Goal: Navigation & Orientation: Find specific page/section

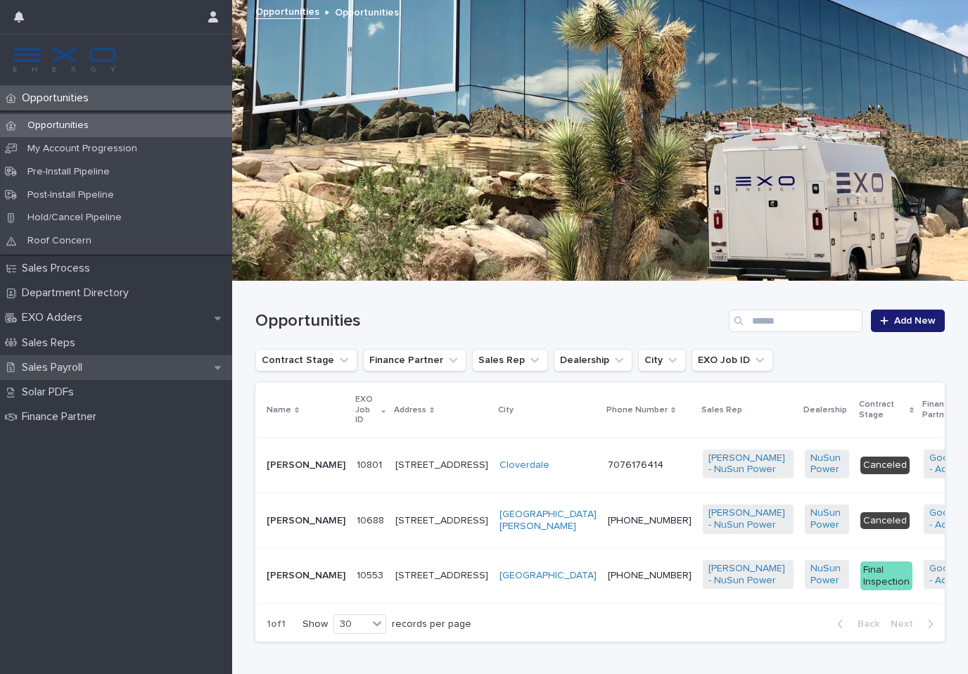
click at [69, 361] on p "Sales Payroll" at bounding box center [54, 367] width 77 height 13
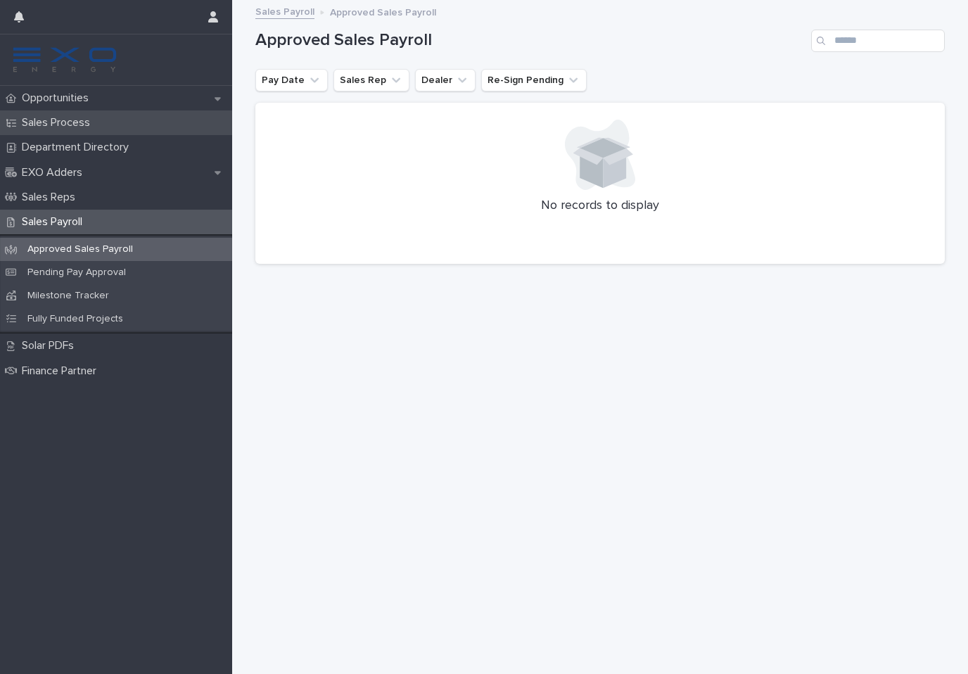
click at [79, 123] on p "Sales Process" at bounding box center [58, 122] width 85 height 13
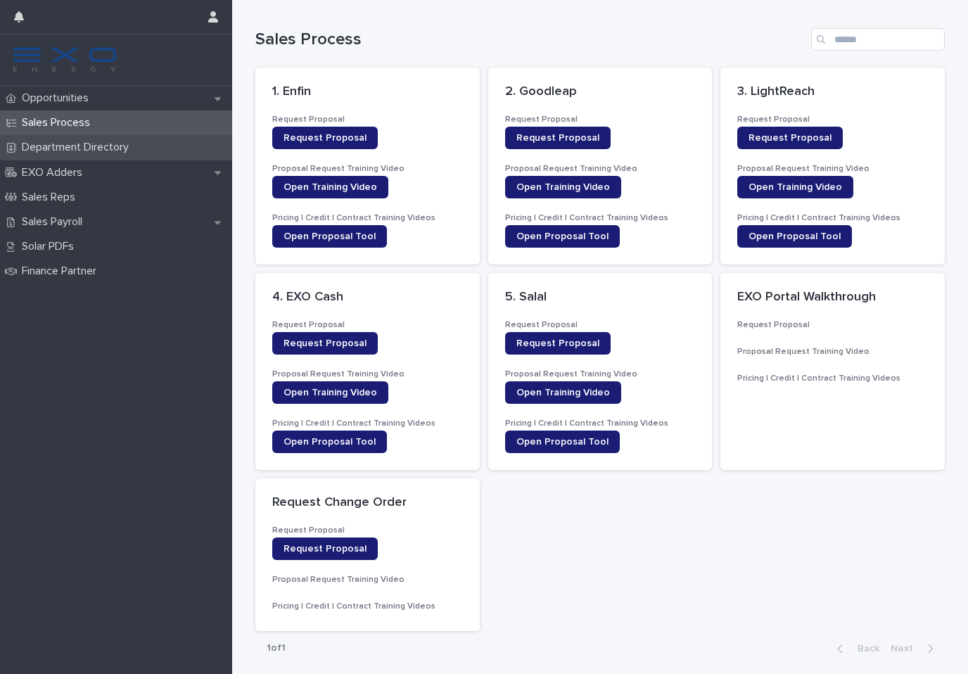
click at [123, 148] on p "Department Directory" at bounding box center [78, 147] width 124 height 13
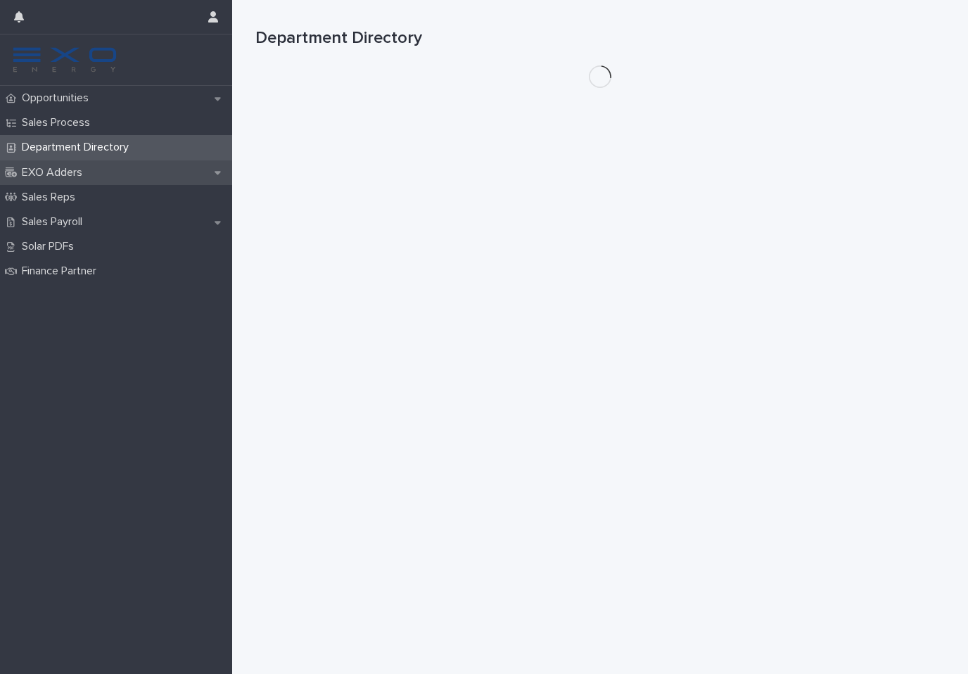
click at [99, 173] on div "EXO Adders" at bounding box center [116, 172] width 232 height 25
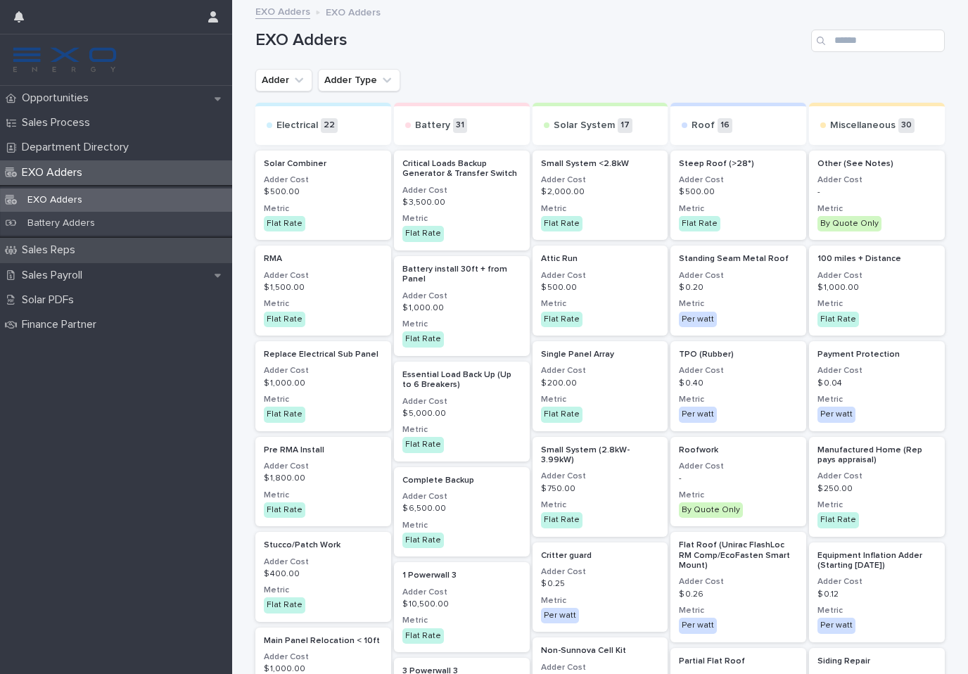
click at [68, 243] on p "Sales Reps" at bounding box center [51, 249] width 70 height 13
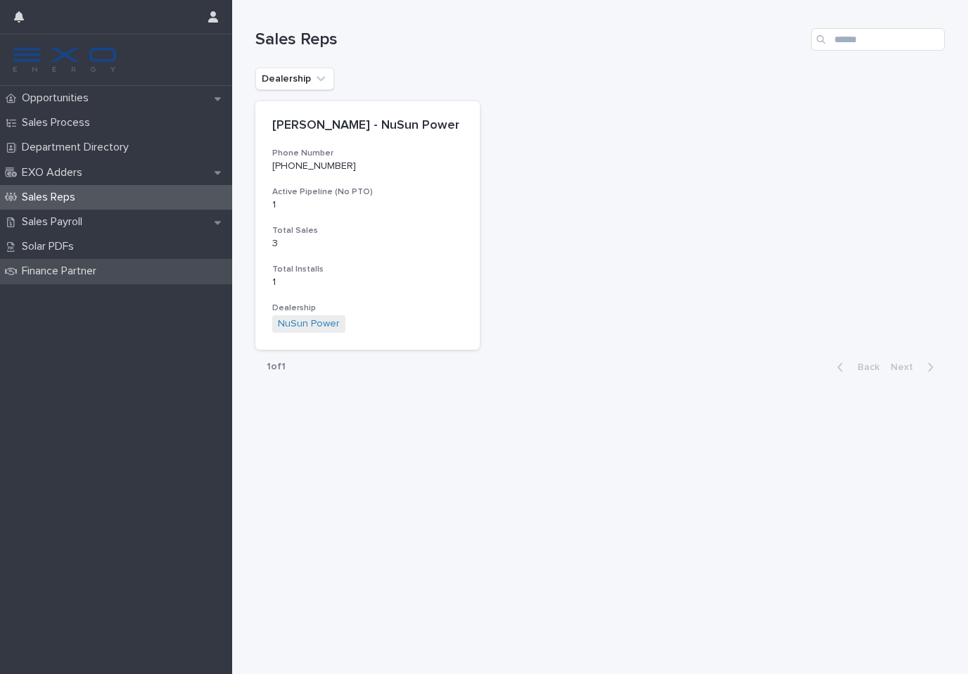
click at [67, 271] on p "Finance Partner" at bounding box center [61, 271] width 91 height 13
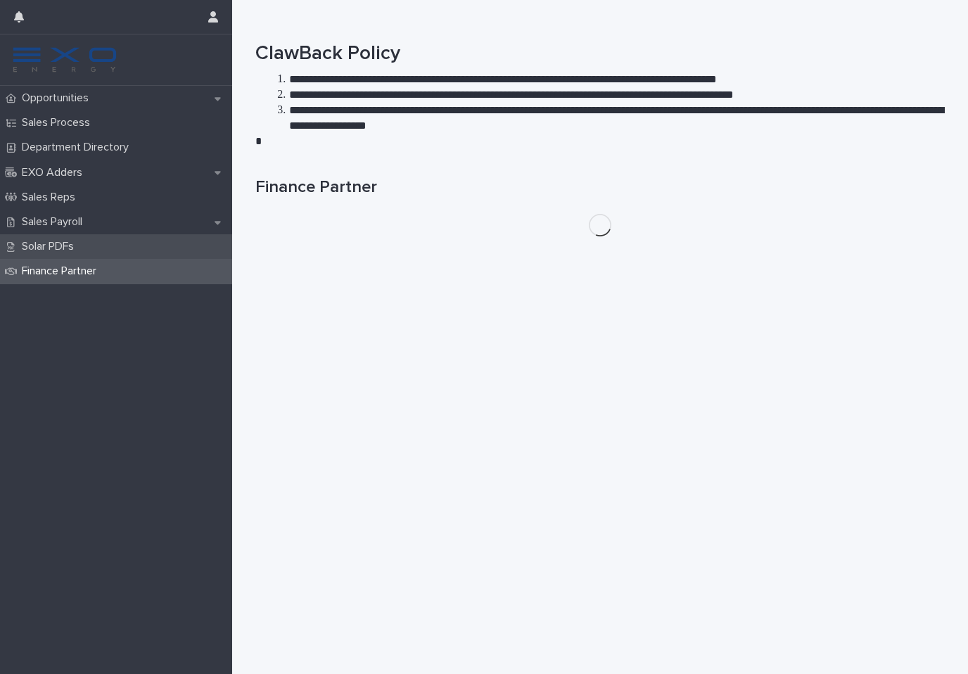
click at [75, 248] on p "Solar PDFs" at bounding box center [50, 246] width 69 height 13
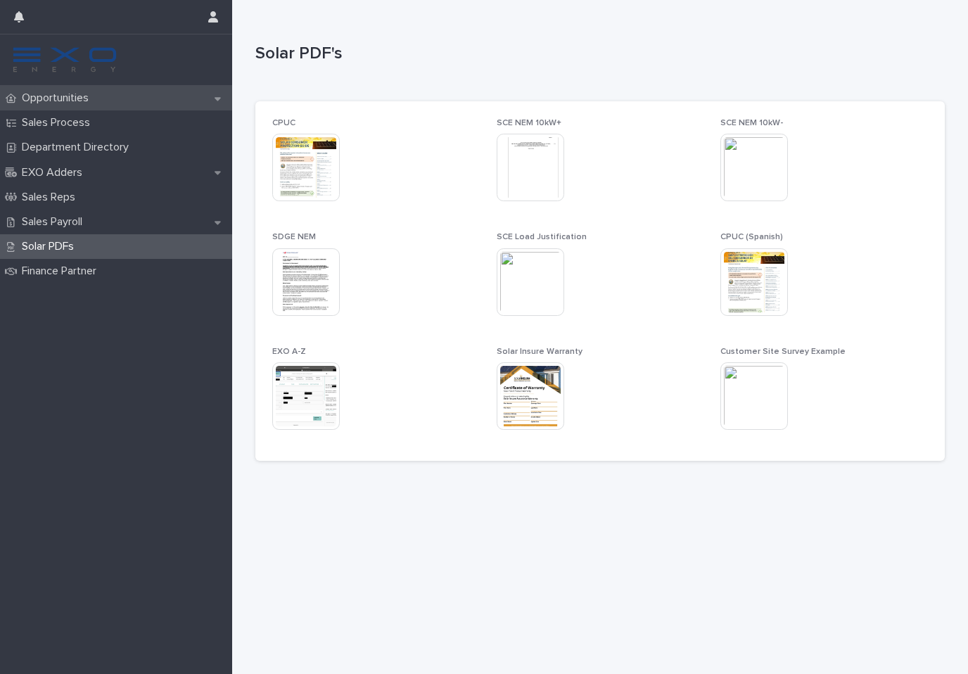
click at [68, 108] on div "Opportunities" at bounding box center [116, 98] width 232 height 25
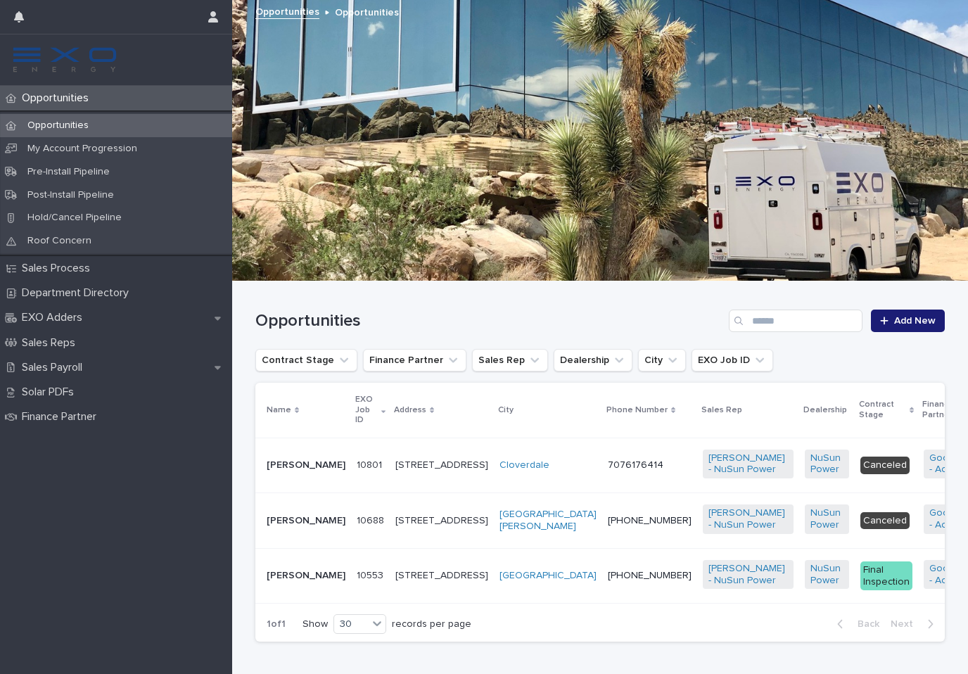
click at [284, 582] on p "[PERSON_NAME]" at bounding box center [306, 576] width 79 height 12
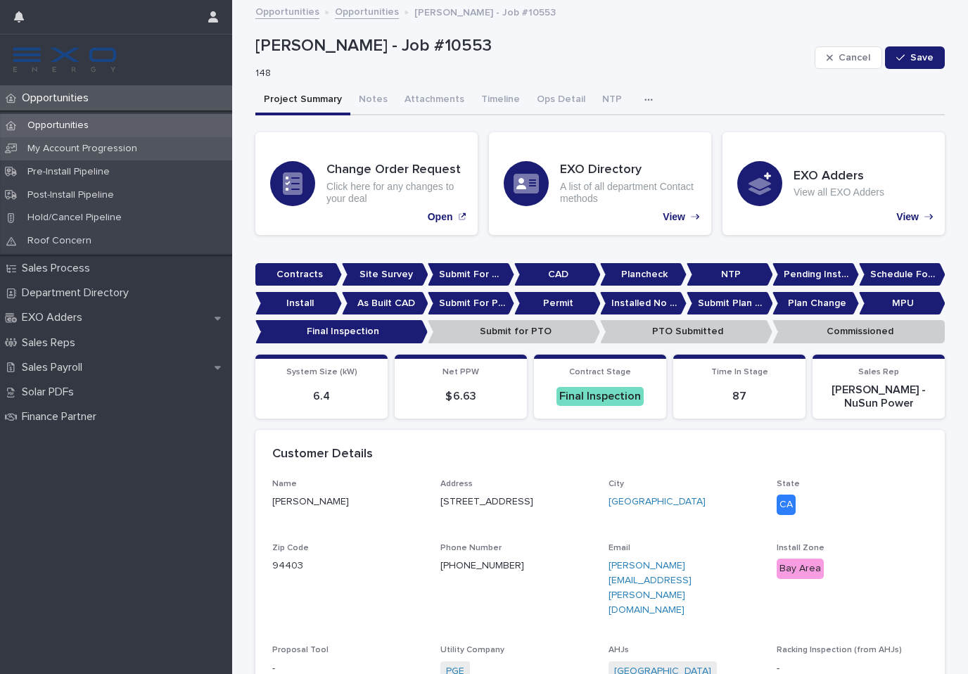
click at [49, 147] on p "My Account Progression" at bounding box center [82, 149] width 132 height 12
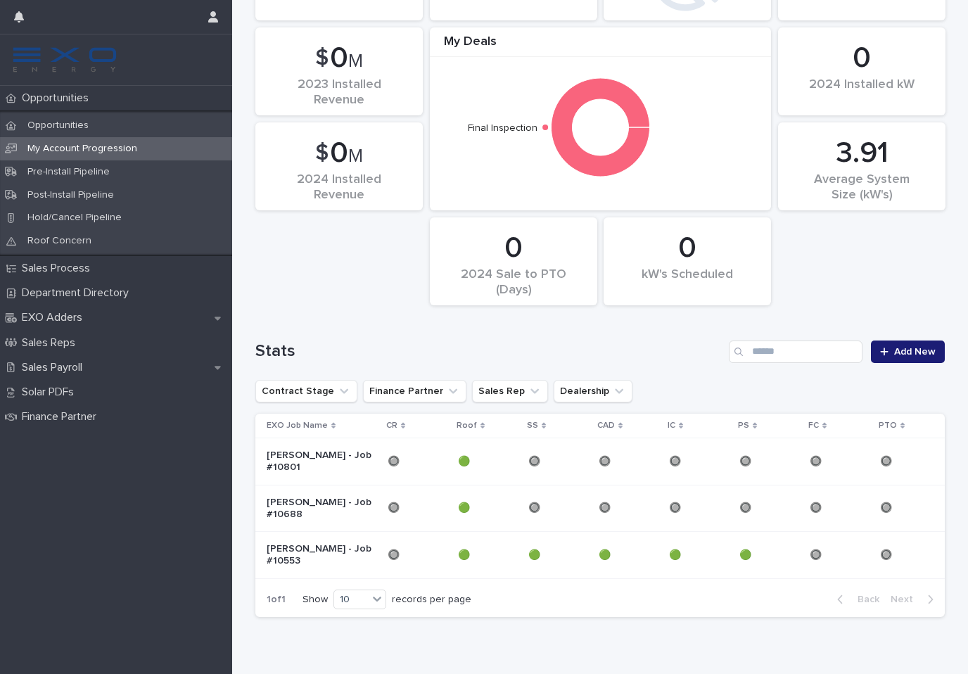
scroll to position [93, 0]
click at [331, 561] on p "William Flaherty - Job #10553" at bounding box center [322, 556] width 110 height 24
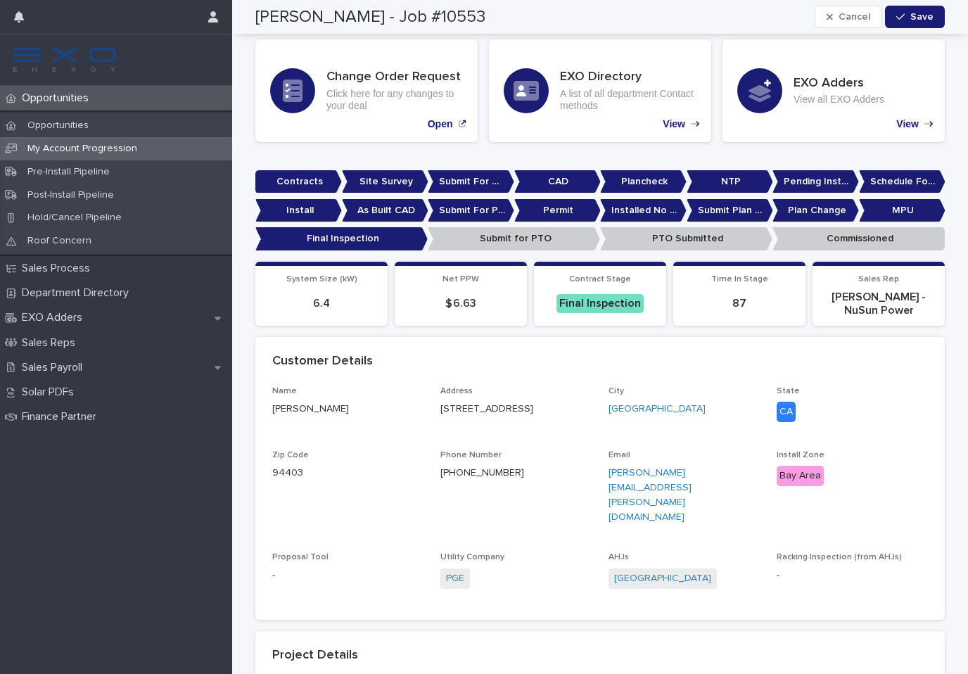
click at [499, 239] on p "Submit for PTO" at bounding box center [514, 238] width 172 height 23
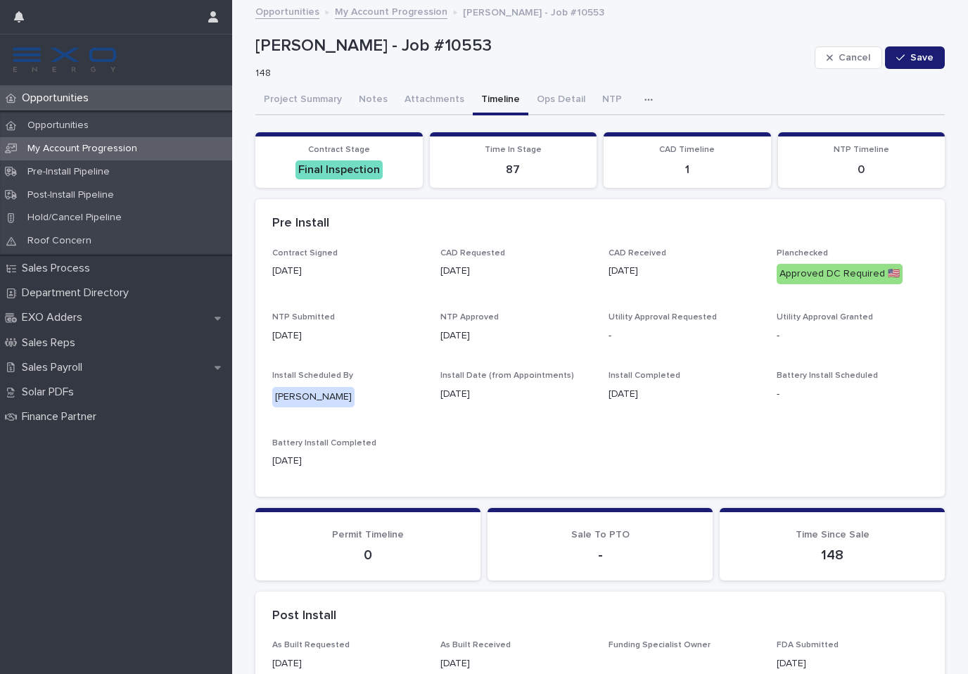
click at [486, 102] on button "Timeline" at bounding box center [501, 101] width 56 height 30
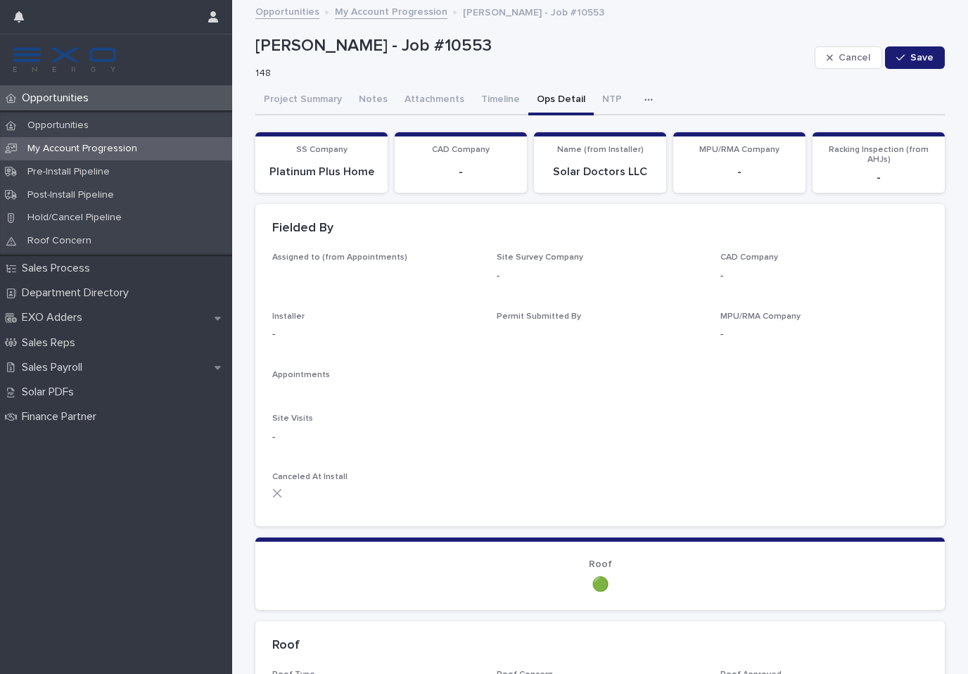
click at [553, 102] on button "Ops Detail" at bounding box center [560, 101] width 65 height 30
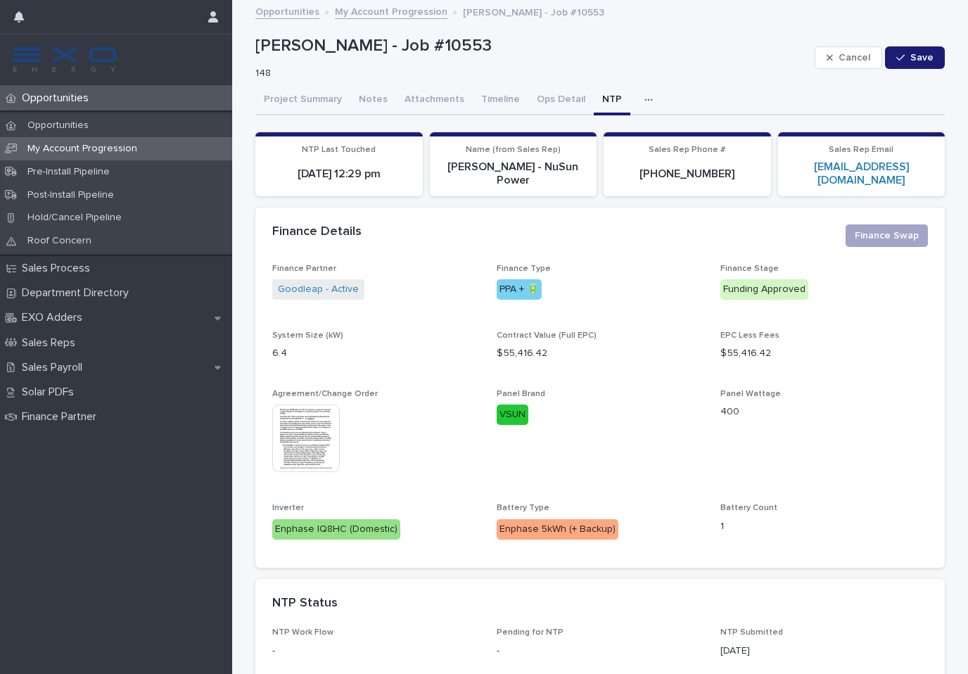
click at [608, 100] on button "NTP" at bounding box center [612, 101] width 37 height 30
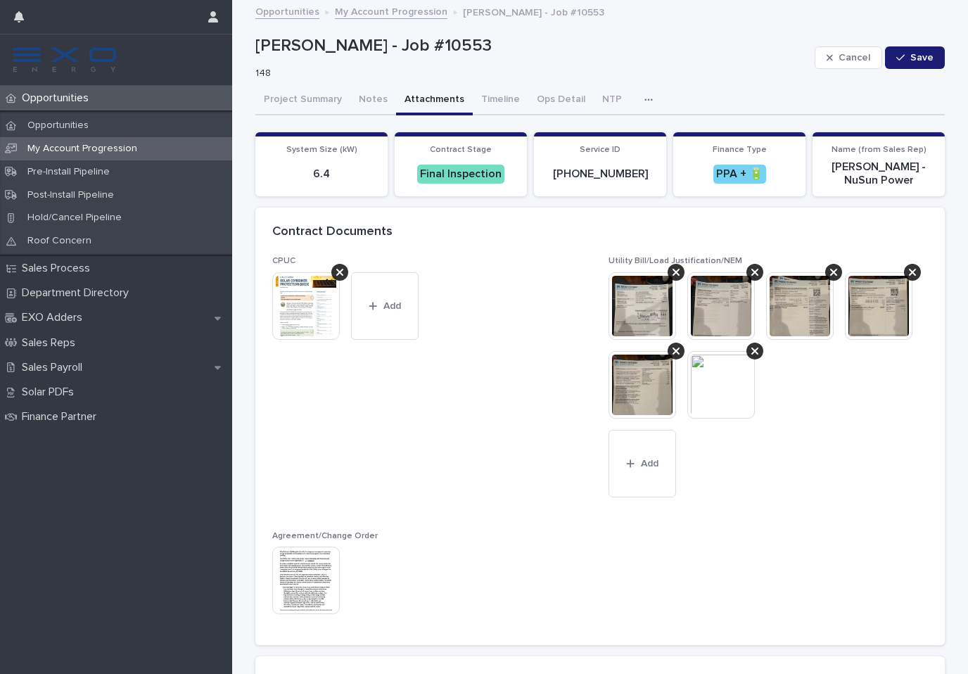
click at [429, 98] on button "Attachments" at bounding box center [434, 101] width 77 height 30
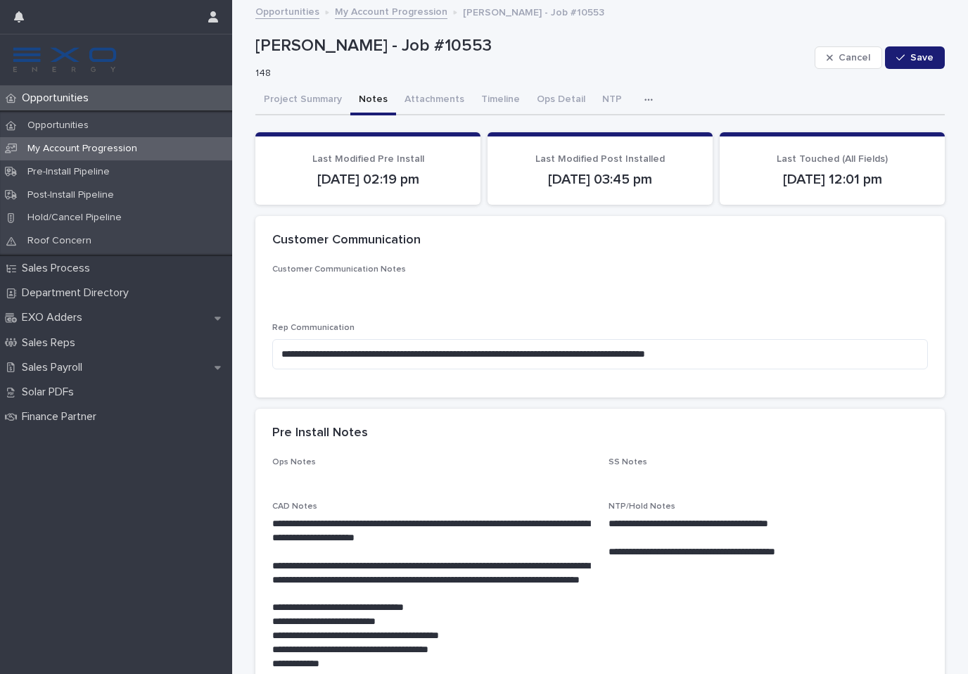
click at [369, 101] on button "Notes" at bounding box center [373, 101] width 46 height 30
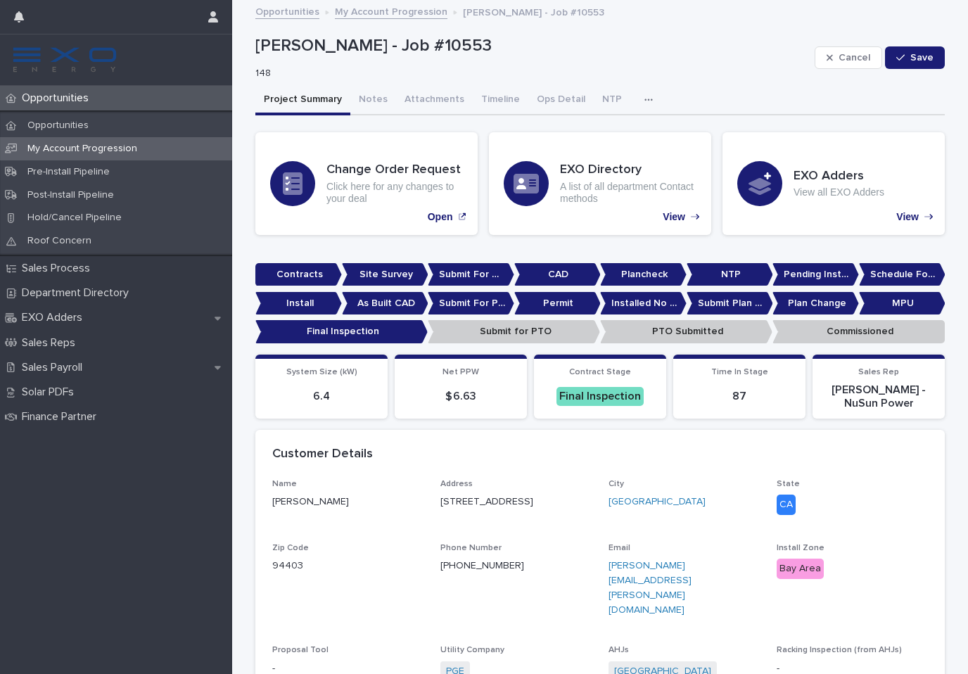
click at [322, 102] on button "Project Summary" at bounding box center [302, 101] width 95 height 30
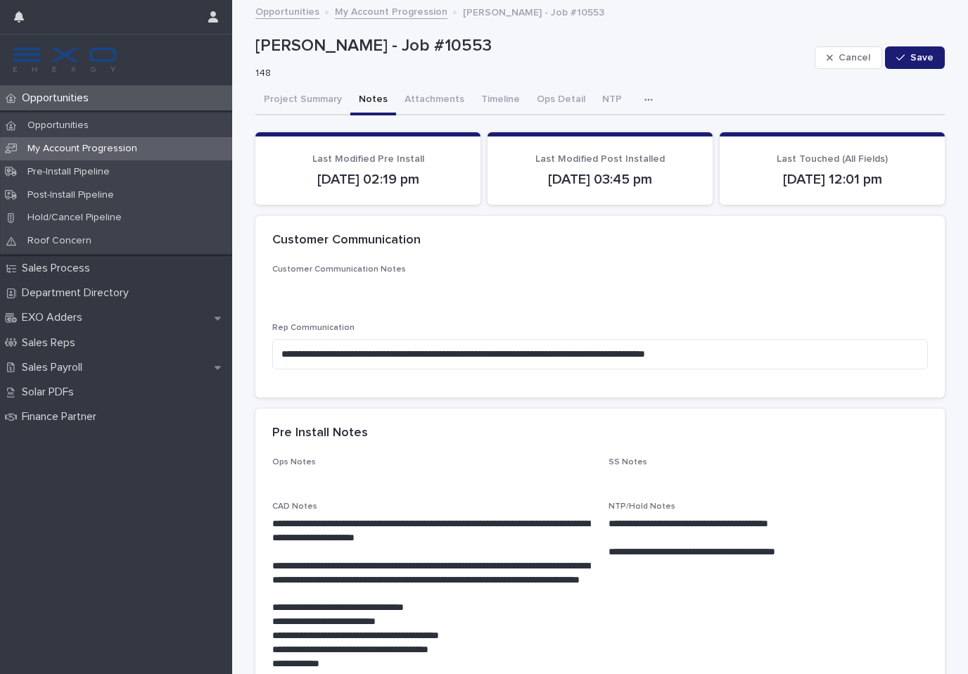
click at [372, 99] on button "Notes" at bounding box center [373, 101] width 46 height 30
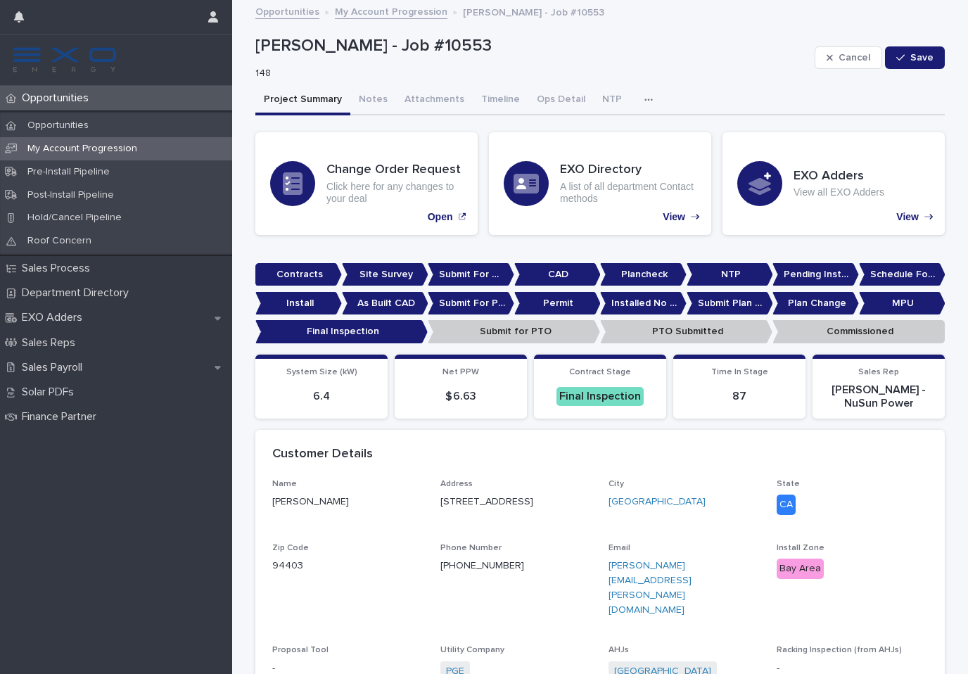
click at [296, 100] on button "Project Summary" at bounding box center [302, 101] width 95 height 30
click at [75, 265] on p "Sales Process" at bounding box center [58, 268] width 85 height 13
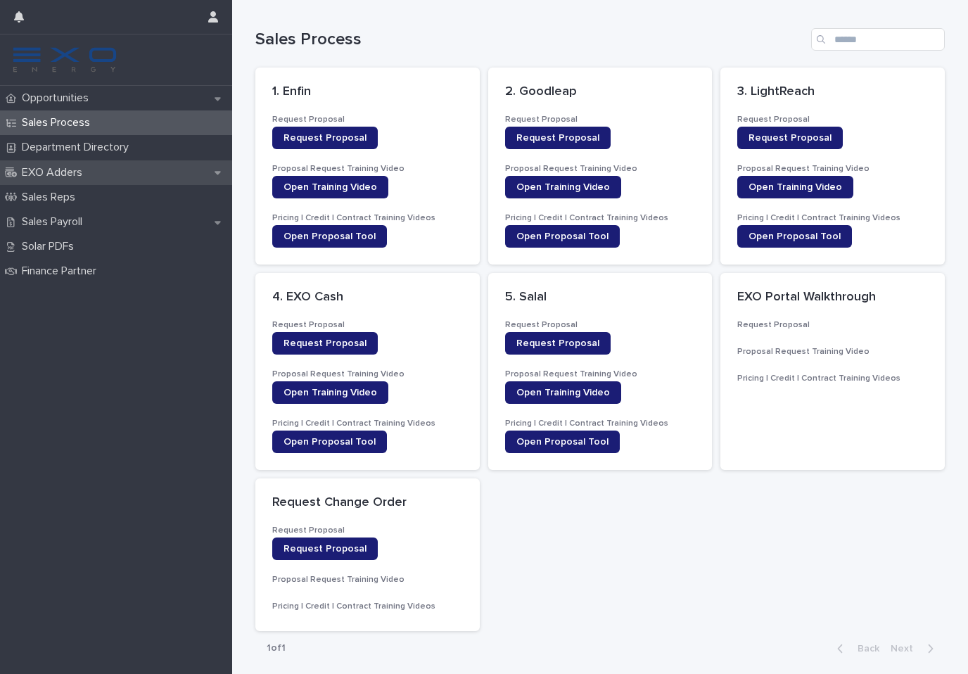
click at [108, 176] on div "EXO Adders" at bounding box center [116, 172] width 232 height 25
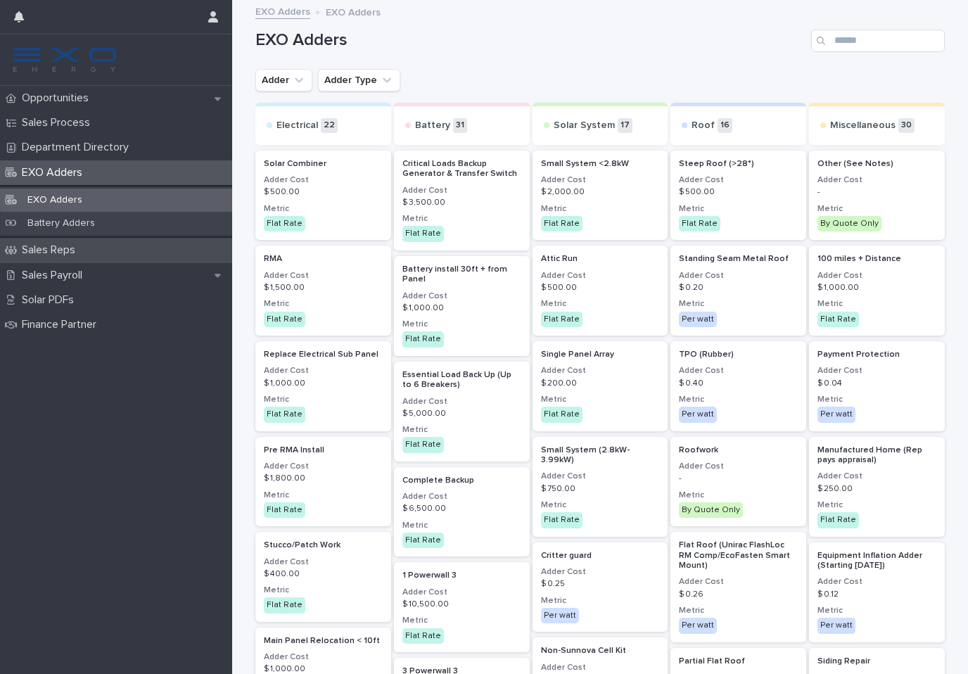
click at [70, 243] on p "Sales Reps" at bounding box center [51, 249] width 70 height 13
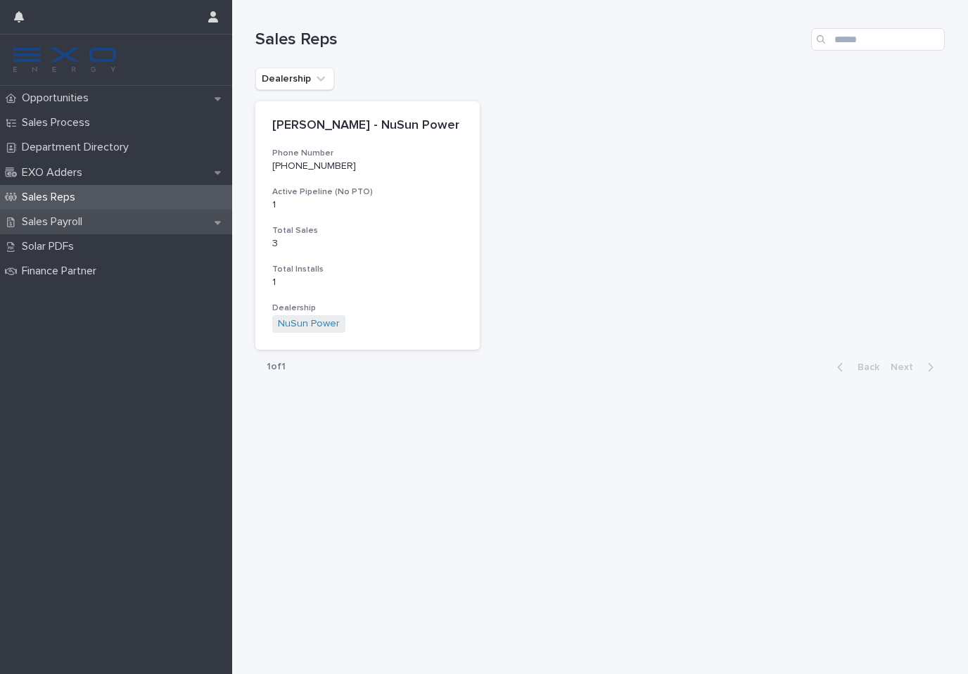
click at [137, 222] on div "Sales Payroll" at bounding box center [116, 222] width 232 height 25
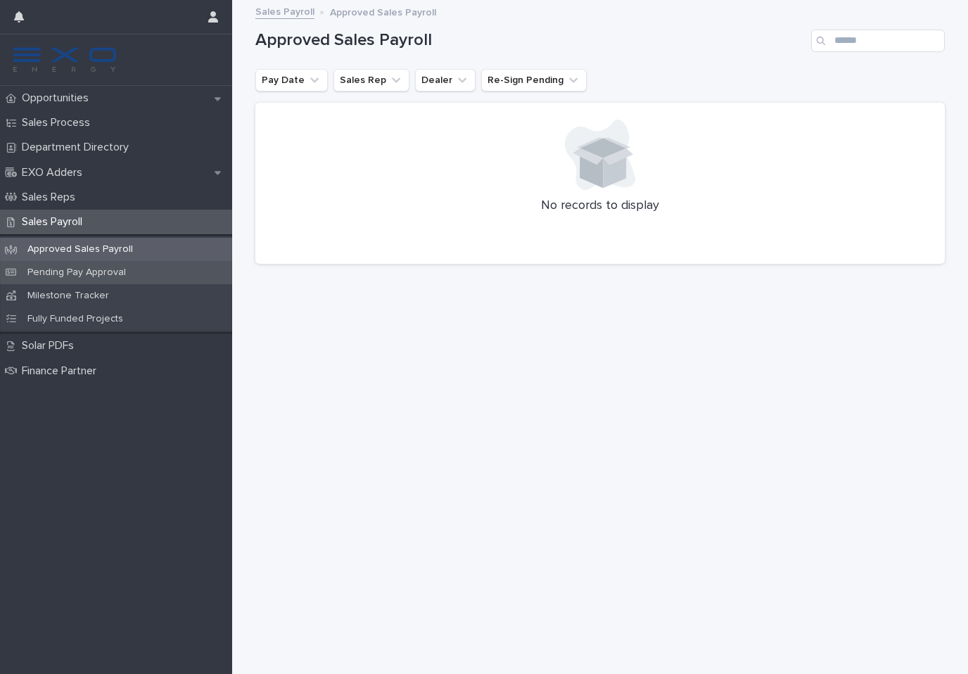
click at [106, 270] on p "Pending Pay Approval" at bounding box center [76, 273] width 121 height 12
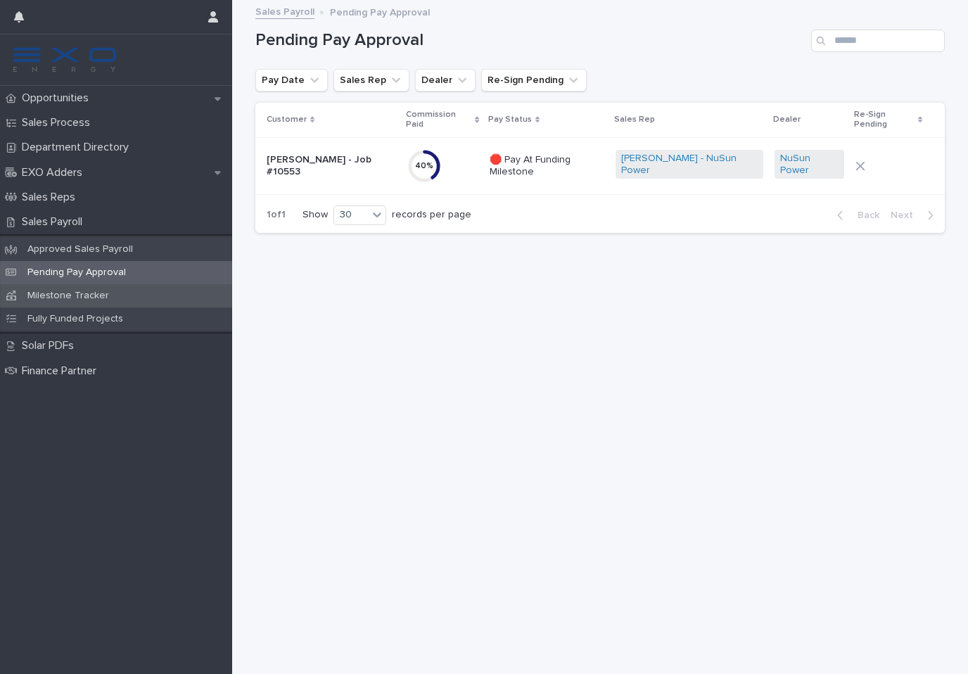
click at [86, 292] on p "Milestone Tracker" at bounding box center [68, 296] width 104 height 12
